Goal: Use online tool/utility: Utilize a website feature to perform a specific function

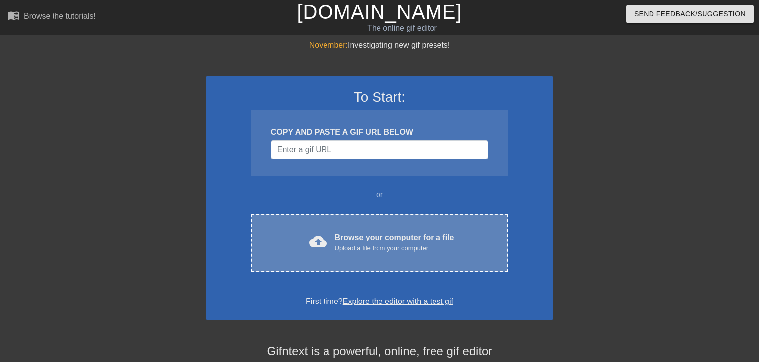
click at [332, 252] on div "cloud_upload Browse your computer for a file Upload a file from your computer" at bounding box center [379, 242] width 215 height 22
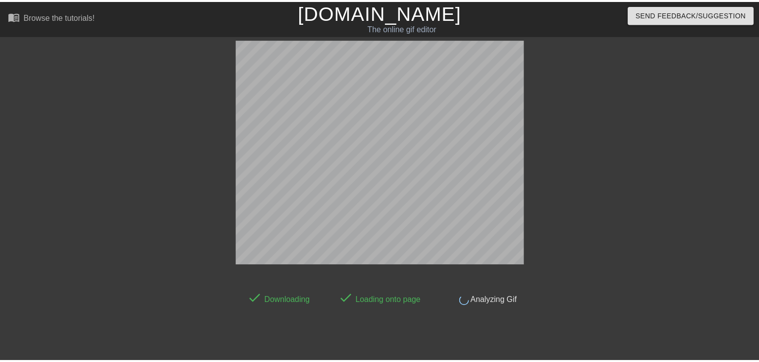
scroll to position [24, 0]
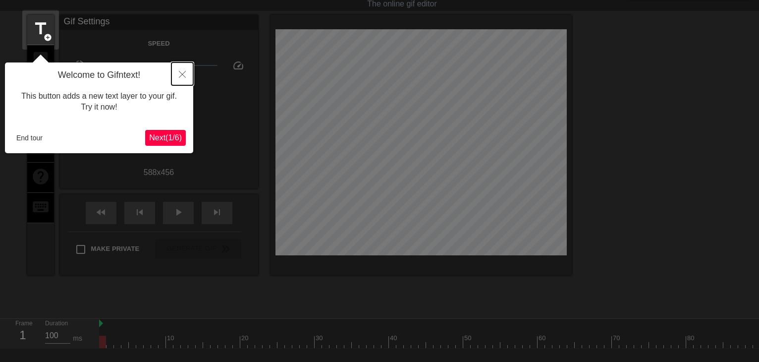
click at [185, 73] on icon "Close" at bounding box center [182, 74] width 7 height 7
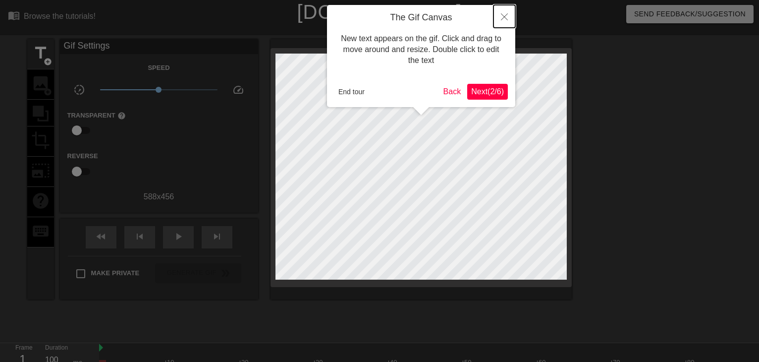
click at [506, 16] on icon "Close" at bounding box center [504, 16] width 7 height 7
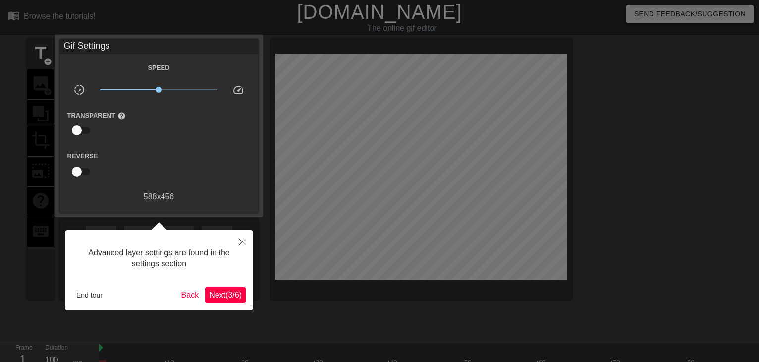
scroll to position [24, 0]
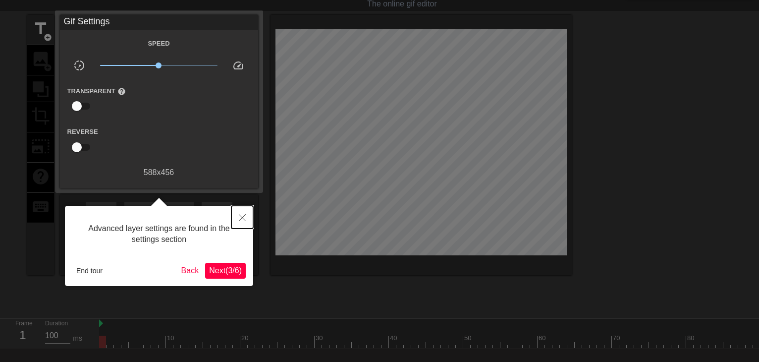
click at [241, 217] on icon "Close" at bounding box center [242, 217] width 7 height 7
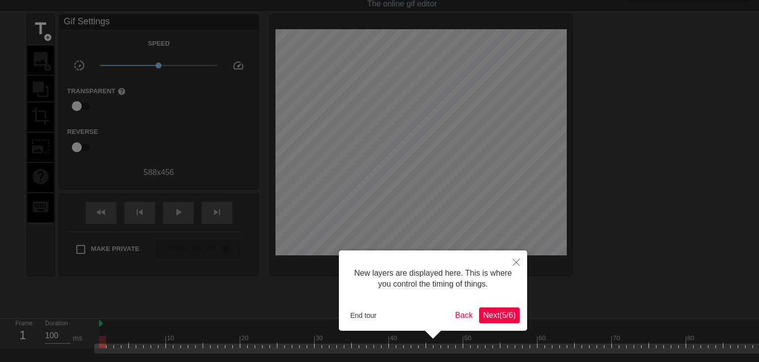
scroll to position [80, 0]
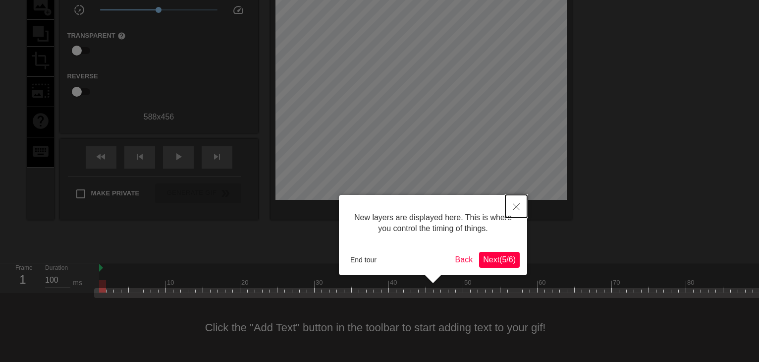
click at [513, 207] on icon "Close" at bounding box center [516, 206] width 7 height 7
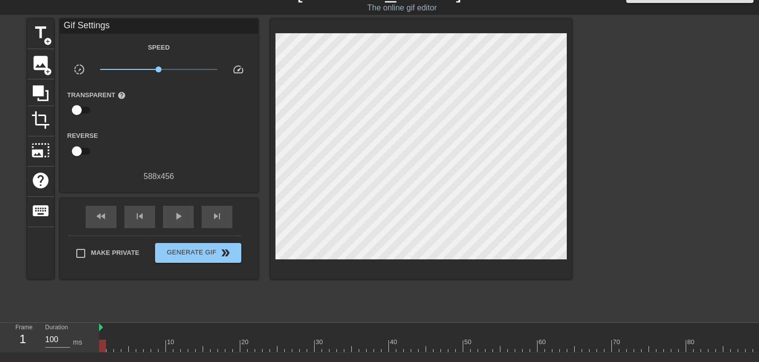
scroll to position [0, 0]
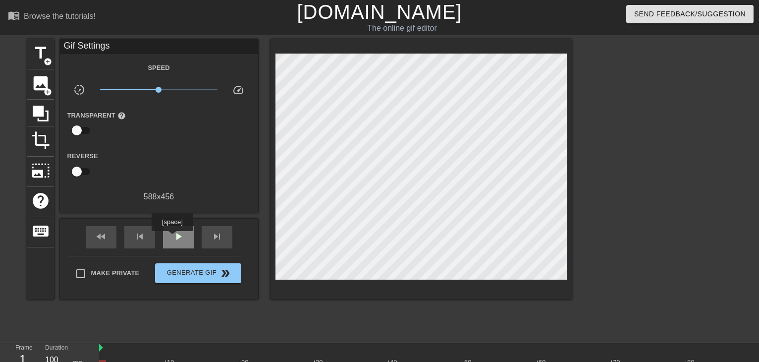
click at [172, 236] on span "play_arrow" at bounding box center [178, 236] width 12 height 12
drag, startPoint x: 160, startPoint y: 89, endPoint x: 179, endPoint y: 89, distance: 18.8
click at [179, 89] on span "x2.19" at bounding box center [179, 90] width 6 height 6
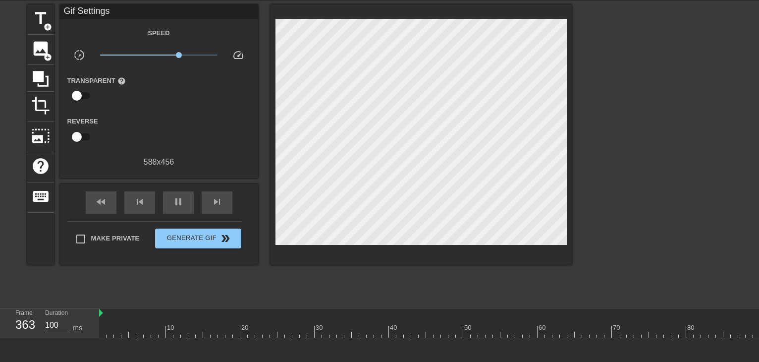
scroll to position [35, 0]
drag, startPoint x: 179, startPoint y: 53, endPoint x: 187, endPoint y: 51, distance: 8.6
click at [187, 51] on span "x3.05" at bounding box center [158, 55] width 117 height 12
drag, startPoint x: 186, startPoint y: 56, endPoint x: 194, endPoint y: 55, distance: 8.0
click at [194, 55] on span "x4.03" at bounding box center [194, 55] width 6 height 6
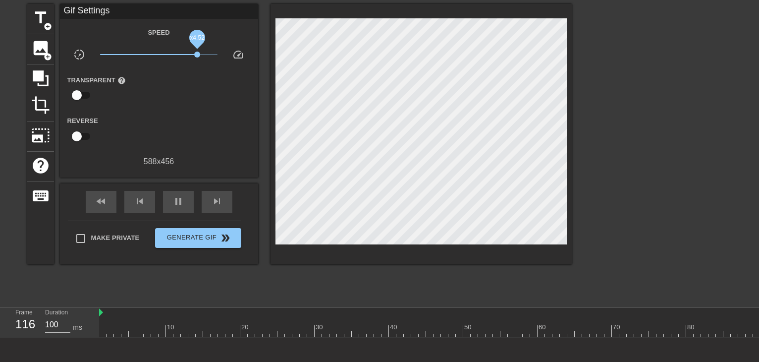
click at [197, 56] on span "x4.52" at bounding box center [197, 55] width 6 height 6
click at [195, 53] on span "x4.12" at bounding box center [195, 55] width 6 height 6
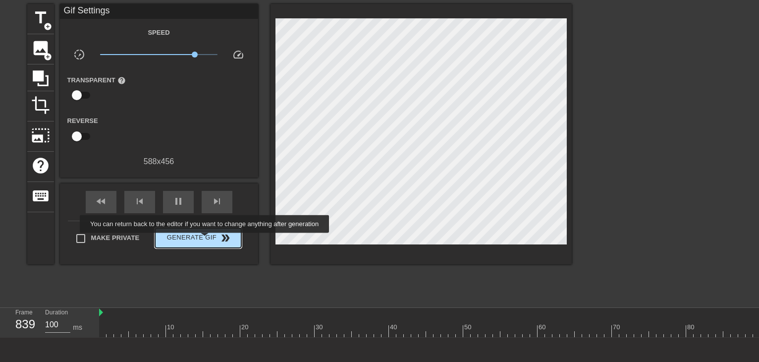
click at [206, 240] on span "Generate Gif double_arrow" at bounding box center [198, 238] width 78 height 12
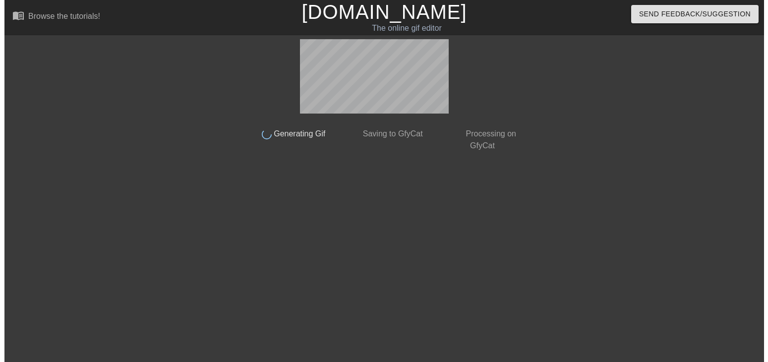
scroll to position [0, 0]
